Goal: Transaction & Acquisition: Purchase product/service

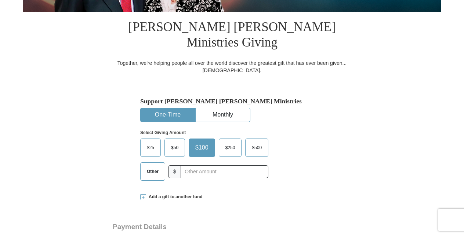
scroll to position [184, 0]
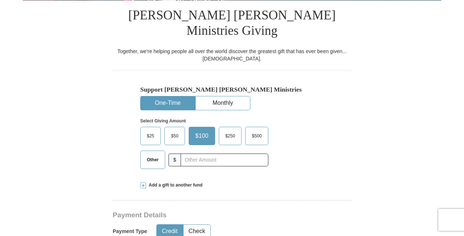
click at [150, 155] on span "Other" at bounding box center [152, 160] width 19 height 11
click at [0, 0] on input "Other" at bounding box center [0, 0] width 0 height 0
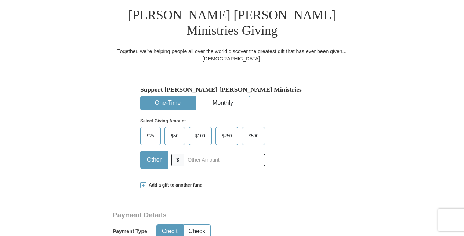
click at [145, 183] on span at bounding box center [143, 186] width 6 height 6
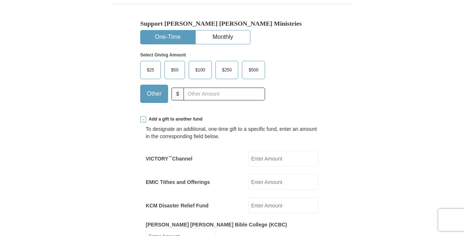
scroll to position [257, 0]
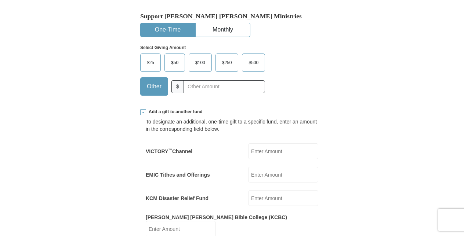
click at [262, 167] on input "EMIC Tithes and Offerings" at bounding box center [283, 175] width 70 height 16
type input "2192.00"
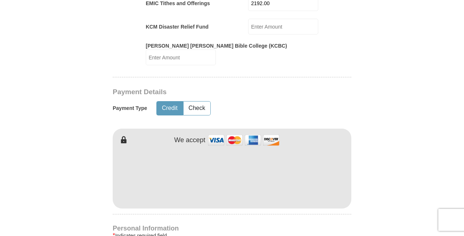
scroll to position [441, 0]
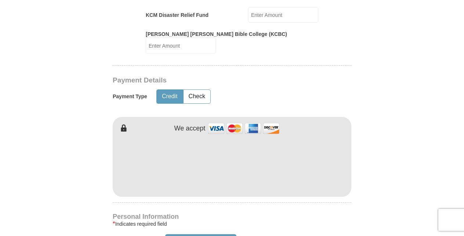
click at [407, 170] on form "Already have an account? Sign in for faster giving. Don't have an account? Crea…" at bounding box center [232, 116] width 418 height 1054
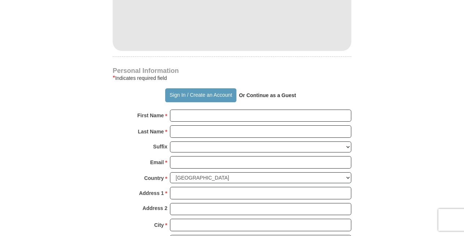
scroll to position [587, 0]
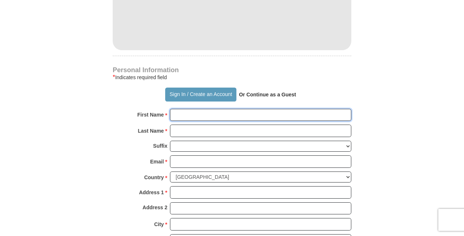
click at [231, 109] on input "First Name *" at bounding box center [260, 115] width 181 height 12
type input "[PERSON_NAME]"
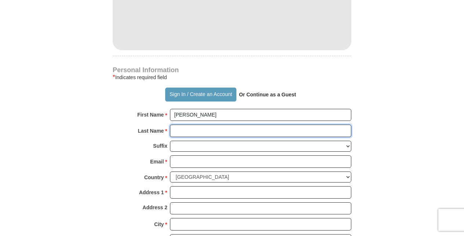
type input "[PERSON_NAME]"
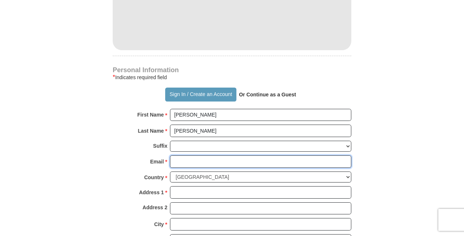
type input "[EMAIL_ADDRESS][DOMAIN_NAME]"
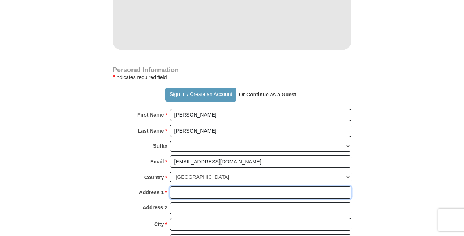
type input "[STREET_ADDRESS]"
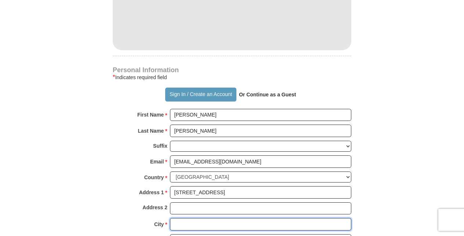
type input "[GEOGRAPHIC_DATA]"
select select "[GEOGRAPHIC_DATA]"
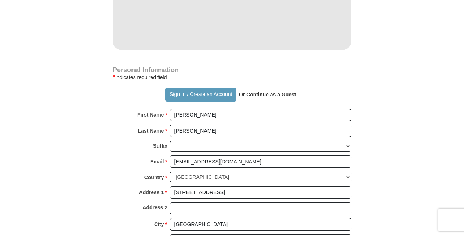
type input "76002"
type input "8172407300"
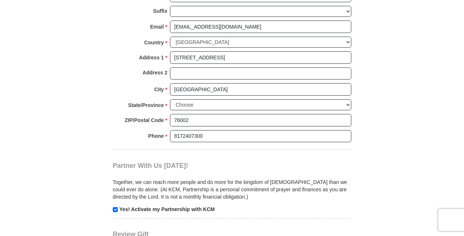
scroll to position [734, 0]
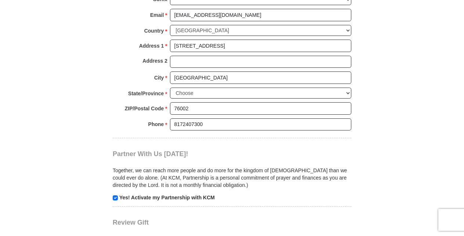
click at [115, 194] on p "Yes! Activate my Partnership with KCM" at bounding box center [232, 197] width 239 height 7
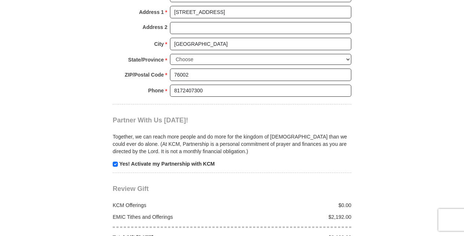
scroll to position [808, 0]
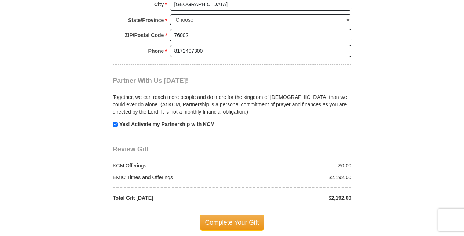
drag, startPoint x: 232, startPoint y: 191, endPoint x: 233, endPoint y: 187, distance: 3.8
click at [232, 215] on span "Complete Your Gift" at bounding box center [232, 222] width 65 height 15
